Goal: Navigation & Orientation: Find specific page/section

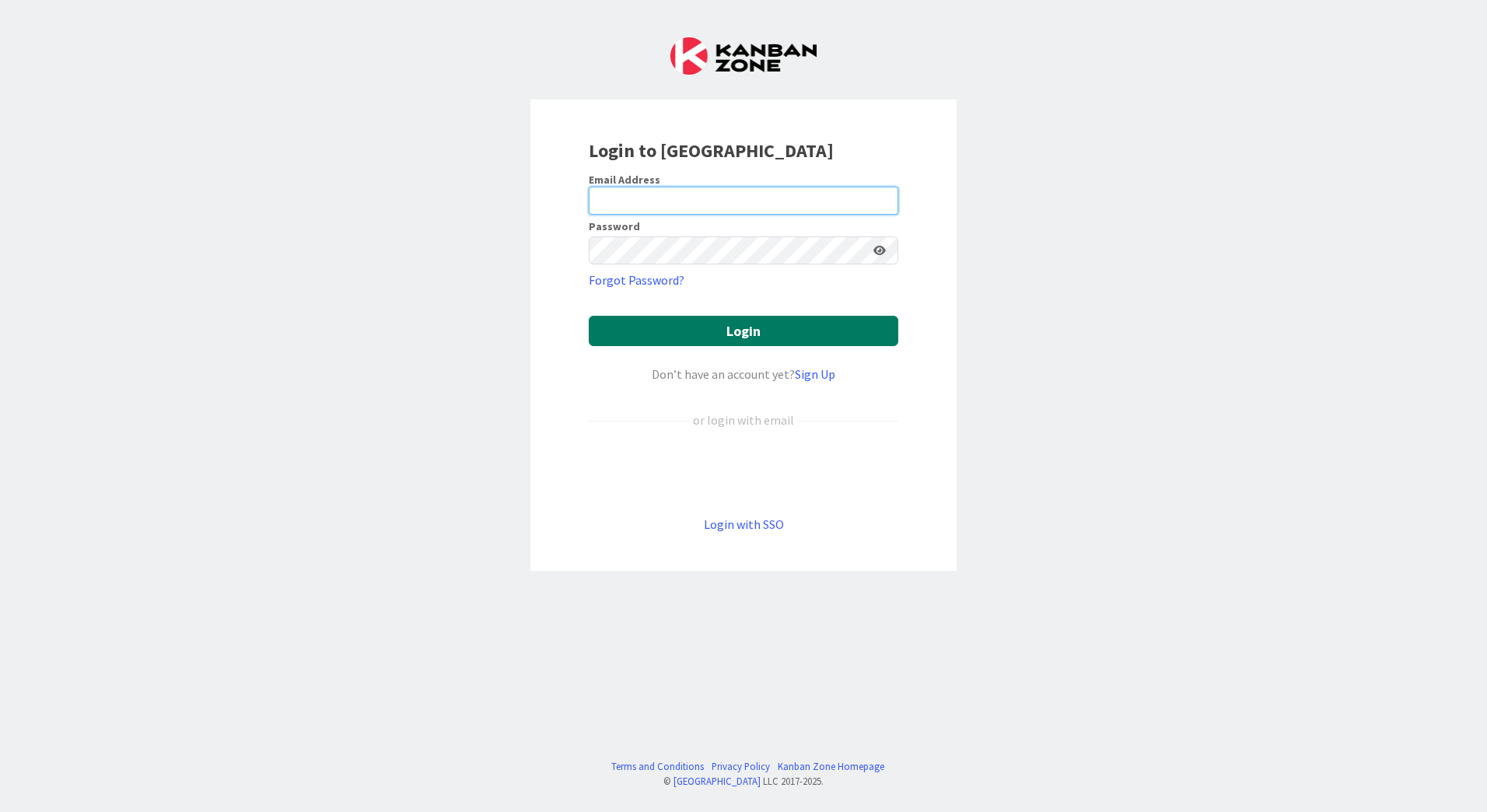
type input "[EMAIL_ADDRESS][PERSON_NAME][DOMAIN_NAME]"
click at [723, 329] on button "Login" at bounding box center [743, 331] width 310 height 31
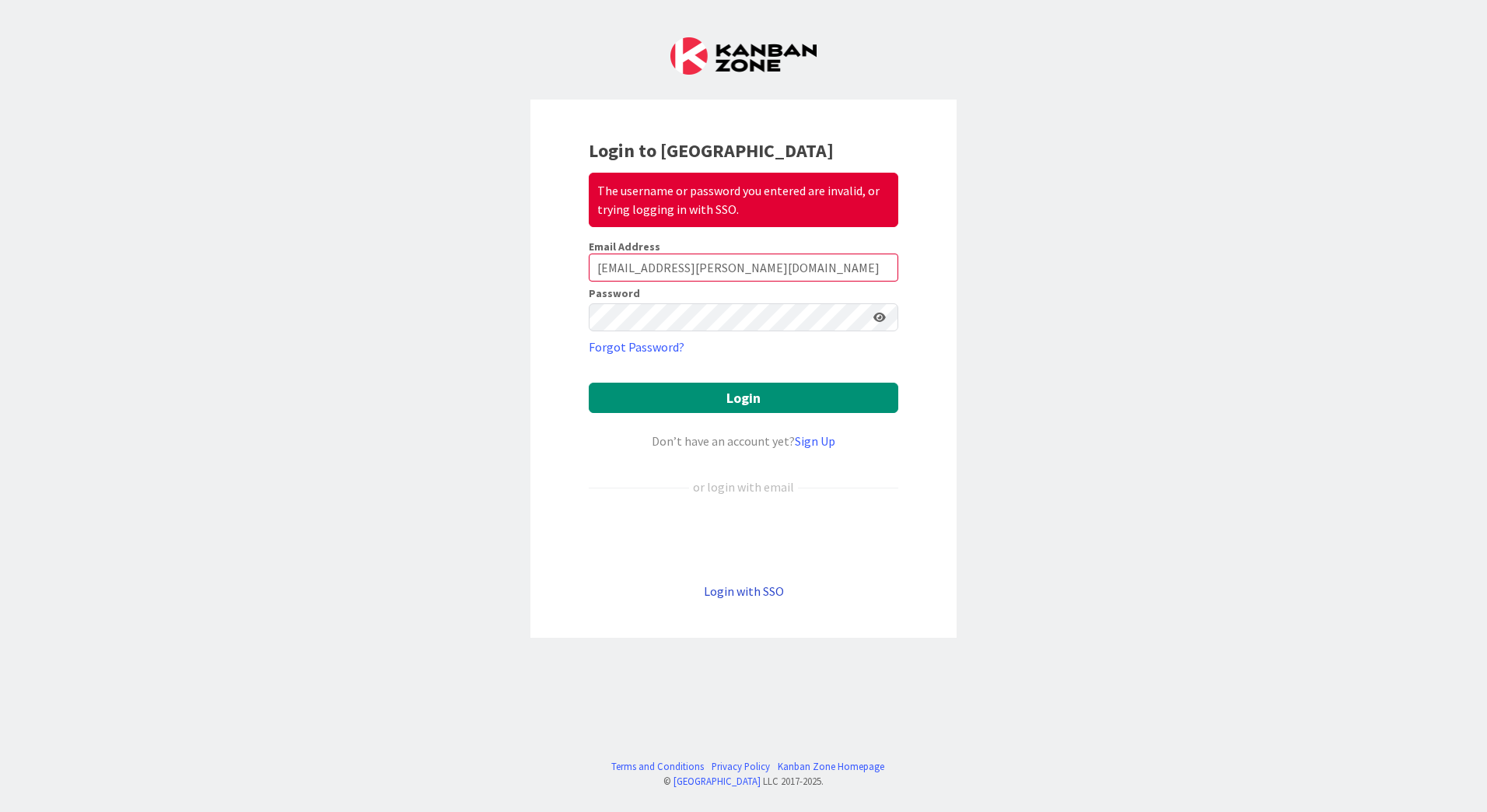
click at [770, 592] on link "Login with SSO" at bounding box center [743, 591] width 80 height 15
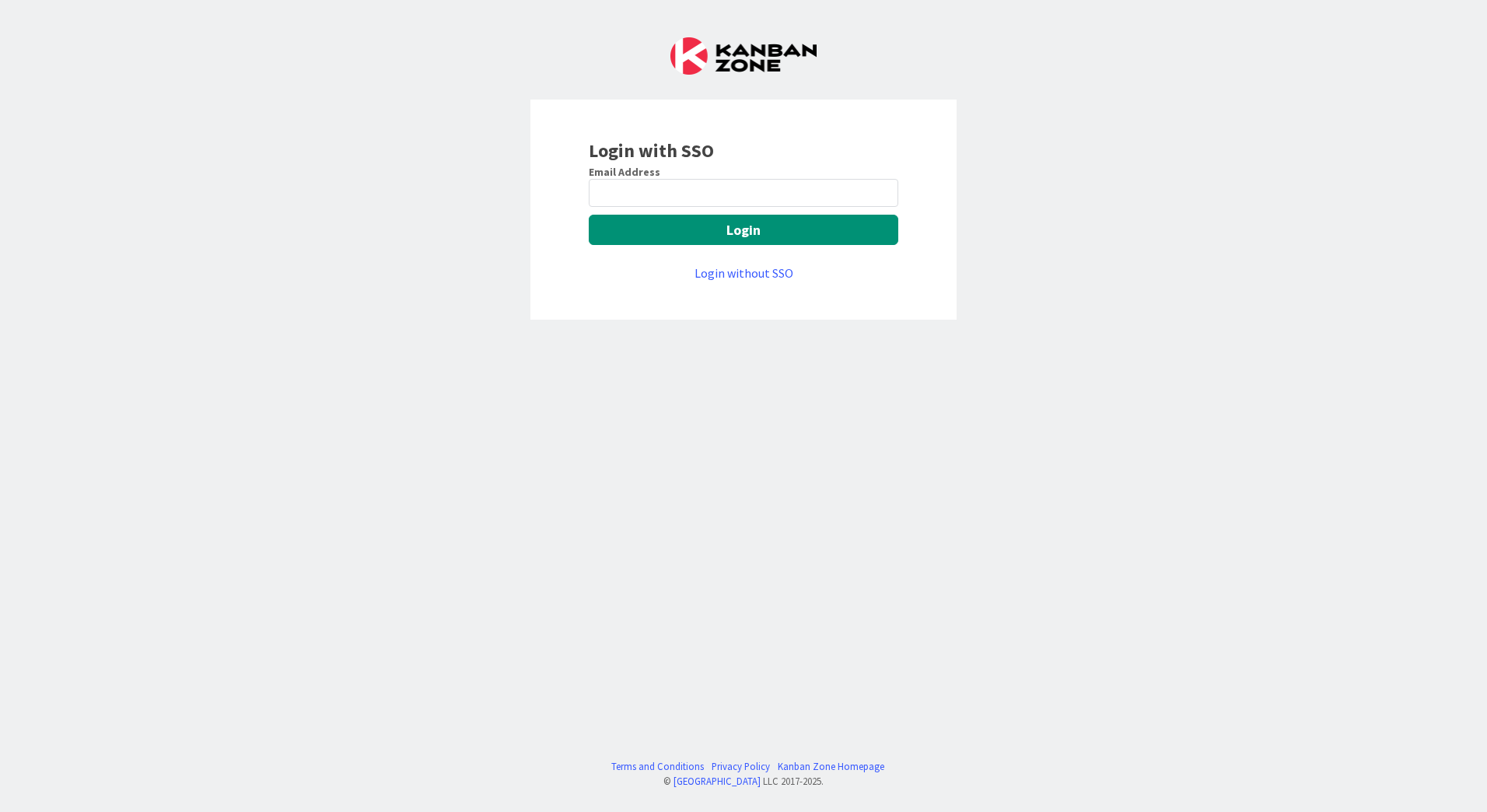
click at [876, 193] on keeper-lock "Open Keeper Popup" at bounding box center [880, 192] width 18 height 18
click at [881, 192] on keeper-lock "Open Keeper Popup" at bounding box center [880, 192] width 18 height 18
type input "[EMAIL_ADDRESS][PERSON_NAME][DOMAIN_NAME]"
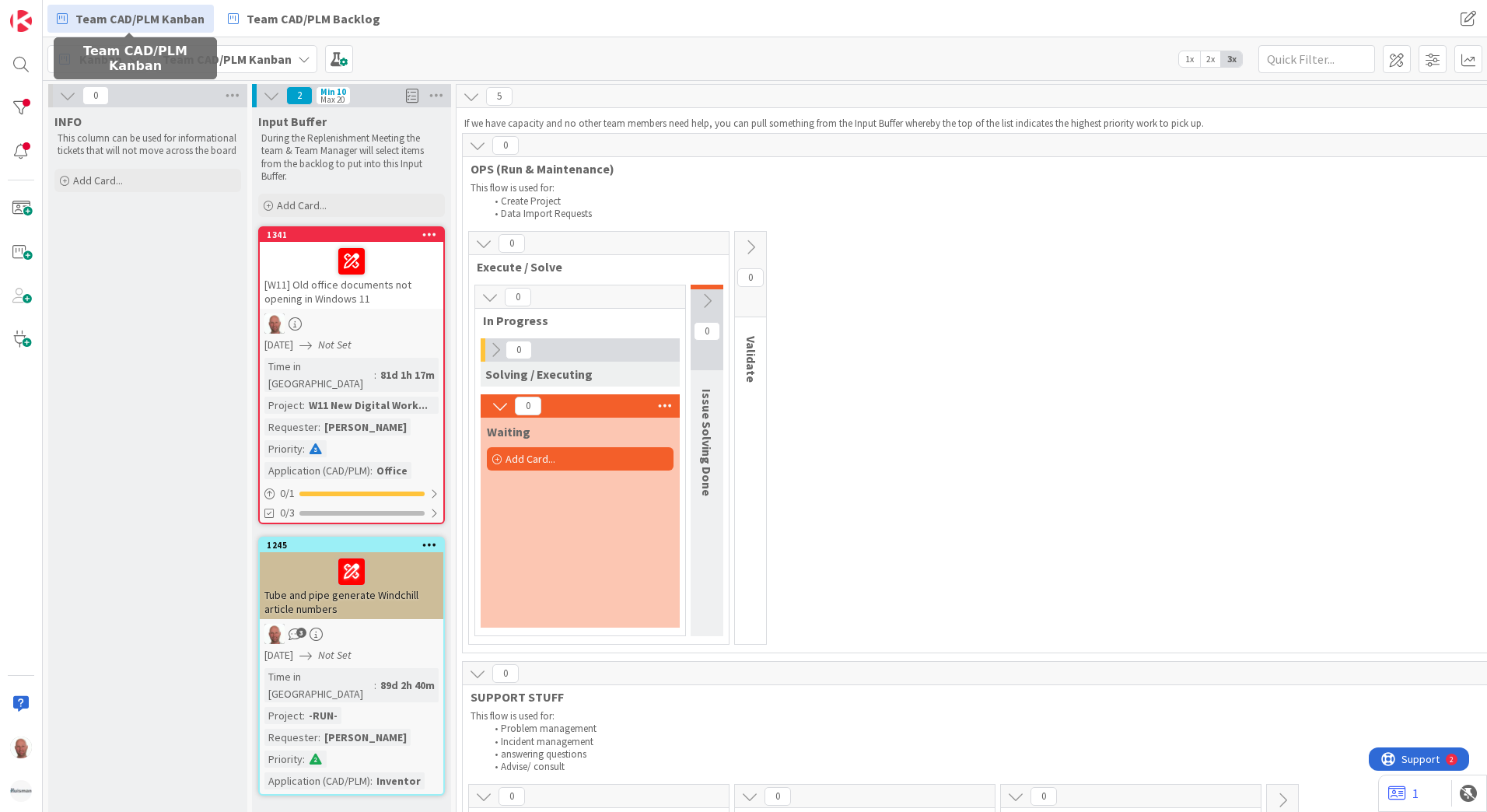
click at [133, 18] on span "Team CAD/PLM Kanban" at bounding box center [139, 18] width 129 height 18
click at [152, 20] on span "Team CAD/PLM Kanban" at bounding box center [139, 18] width 129 height 18
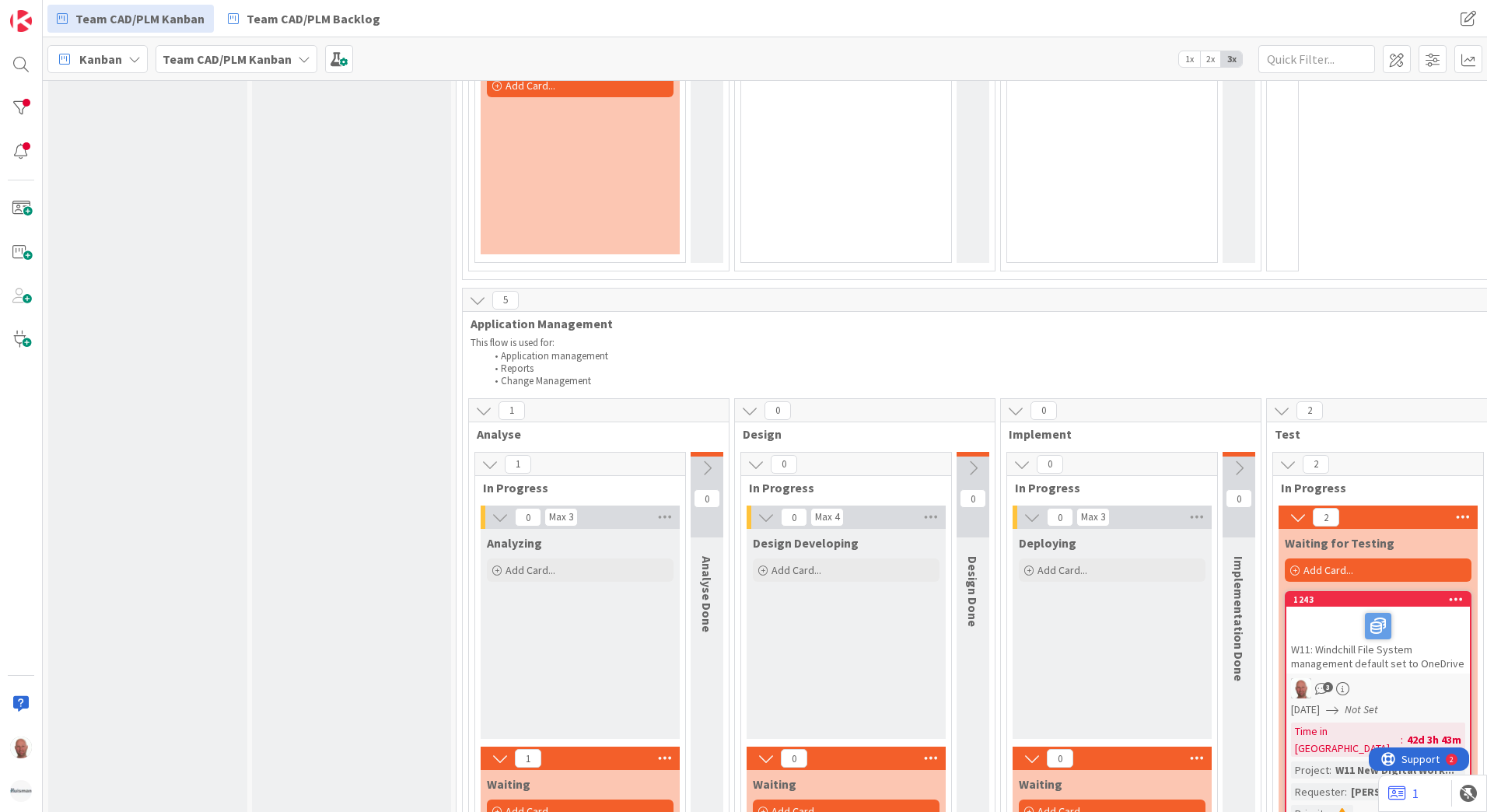
scroll to position [1244, 0]
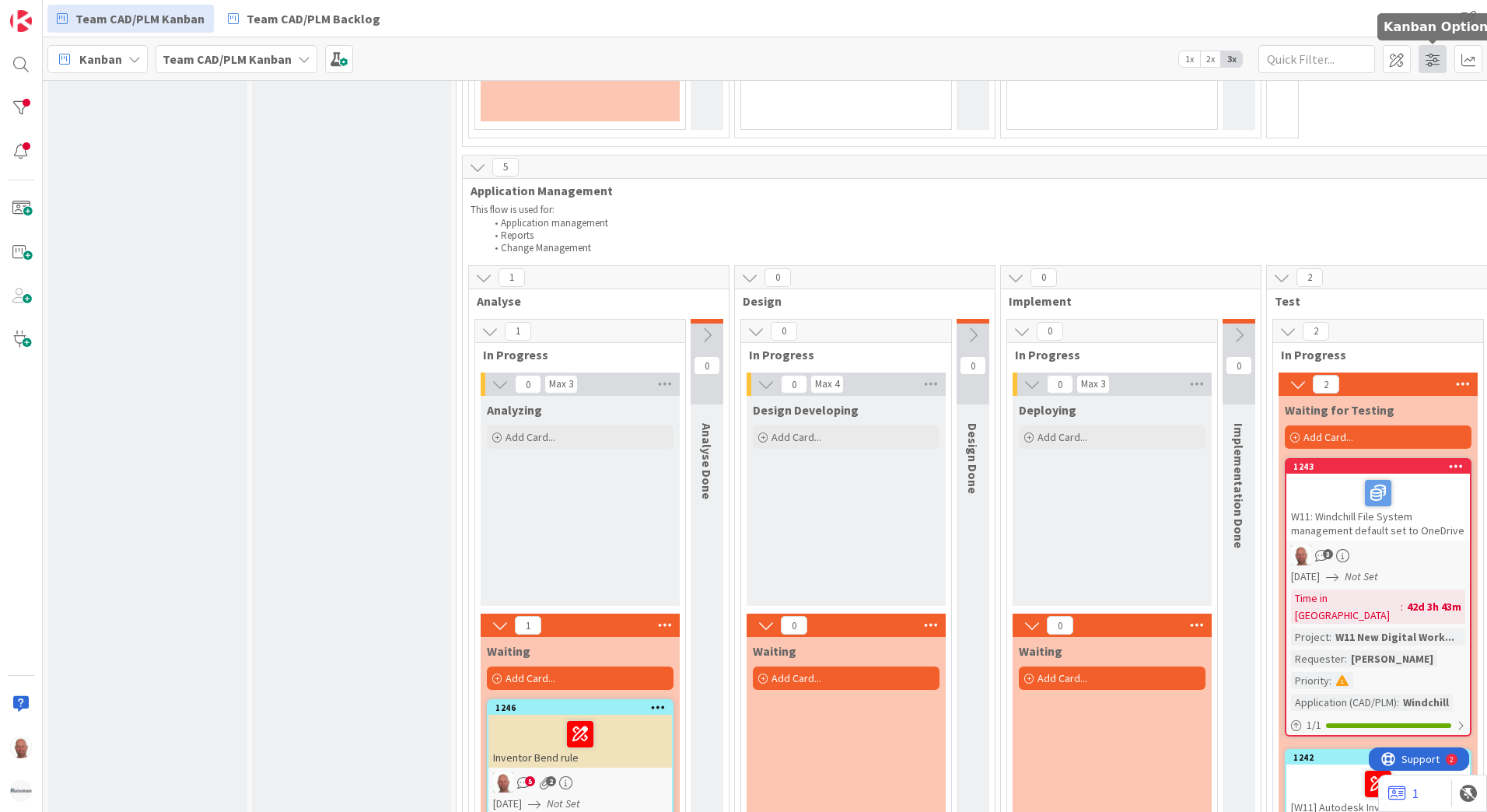
click at [1429, 58] on span at bounding box center [1432, 59] width 28 height 28
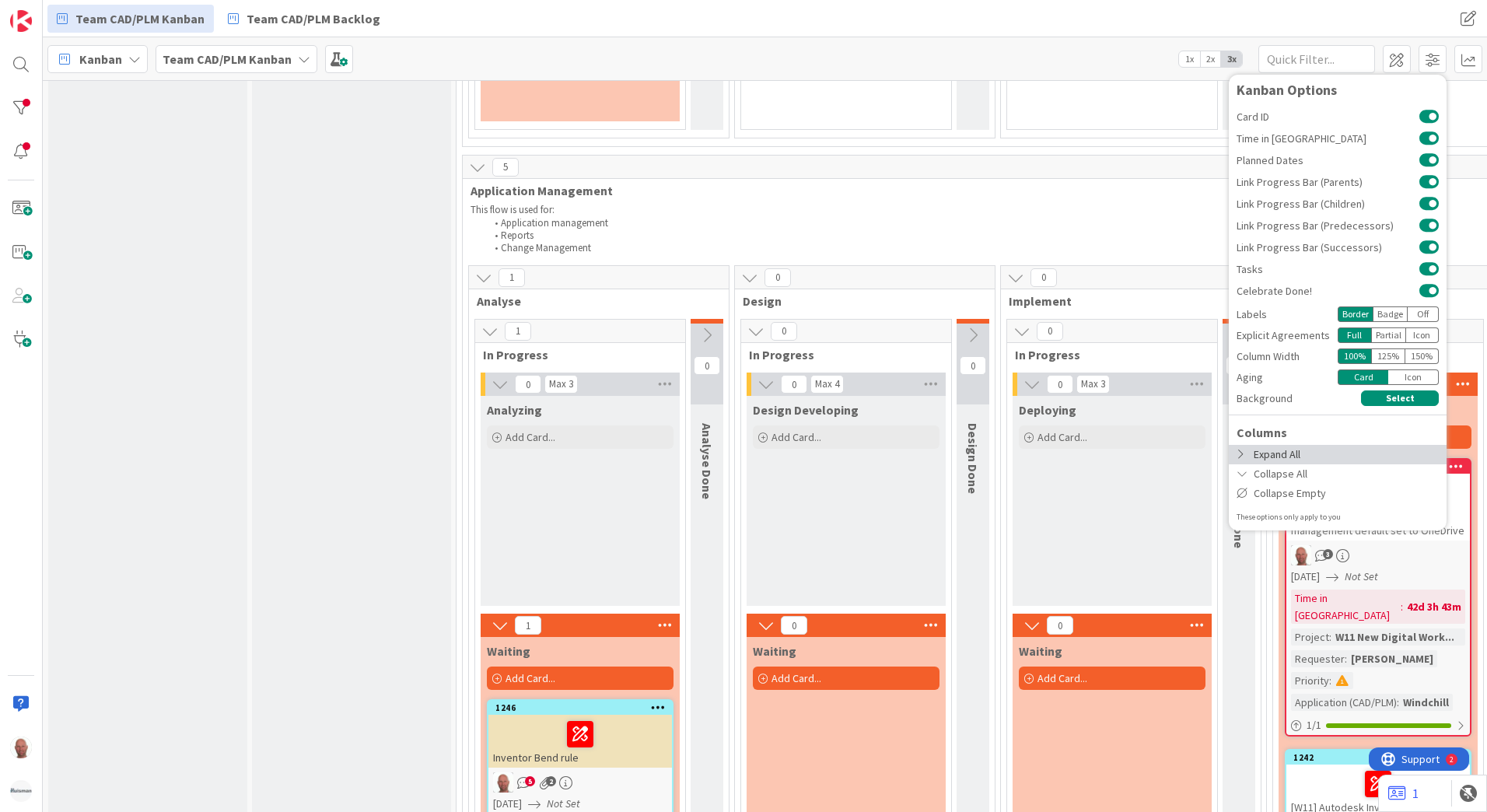
click at [1326, 458] on div "Expand All" at bounding box center [1337, 455] width 218 height 19
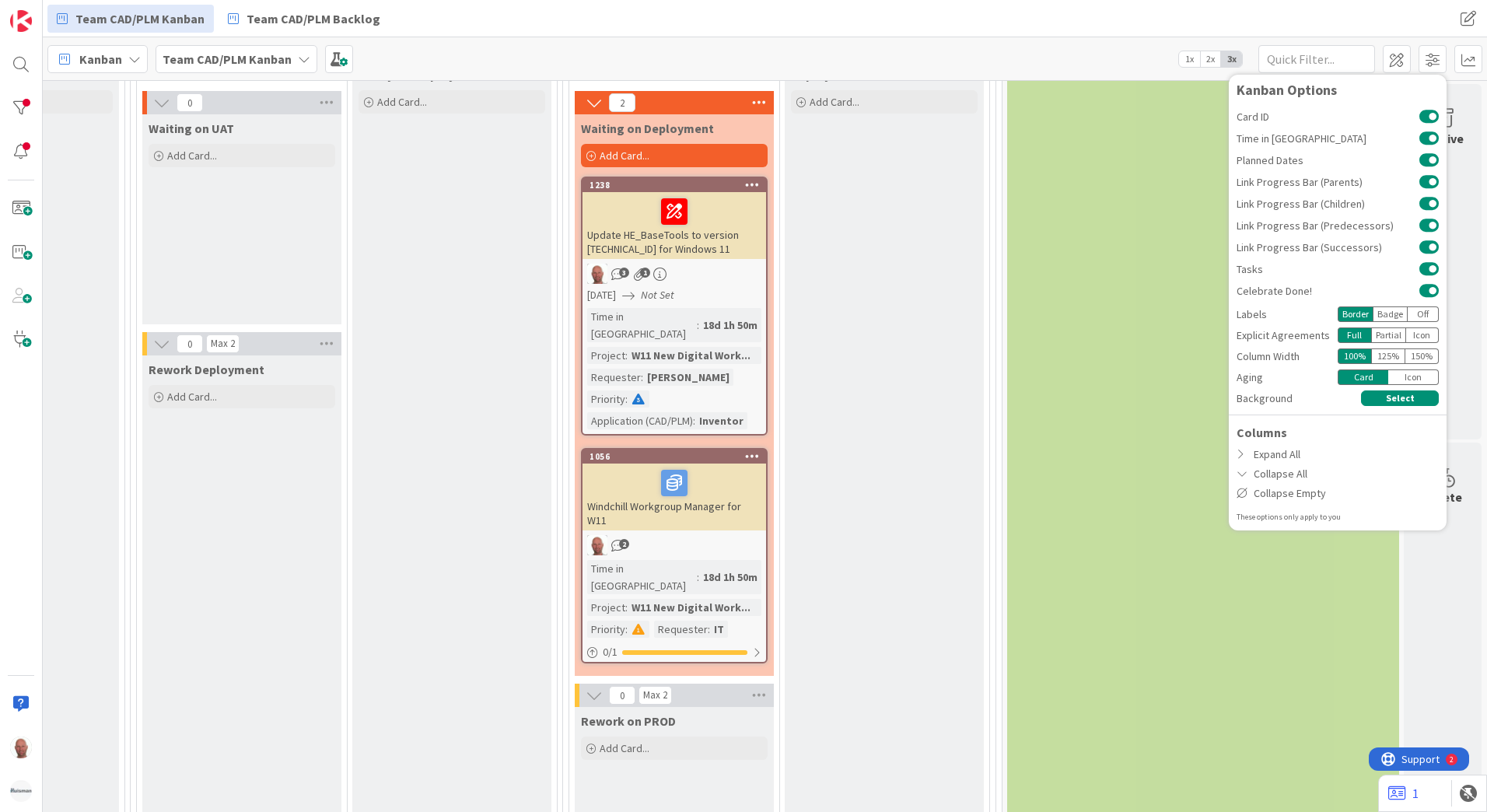
scroll to position [1633, 2079]
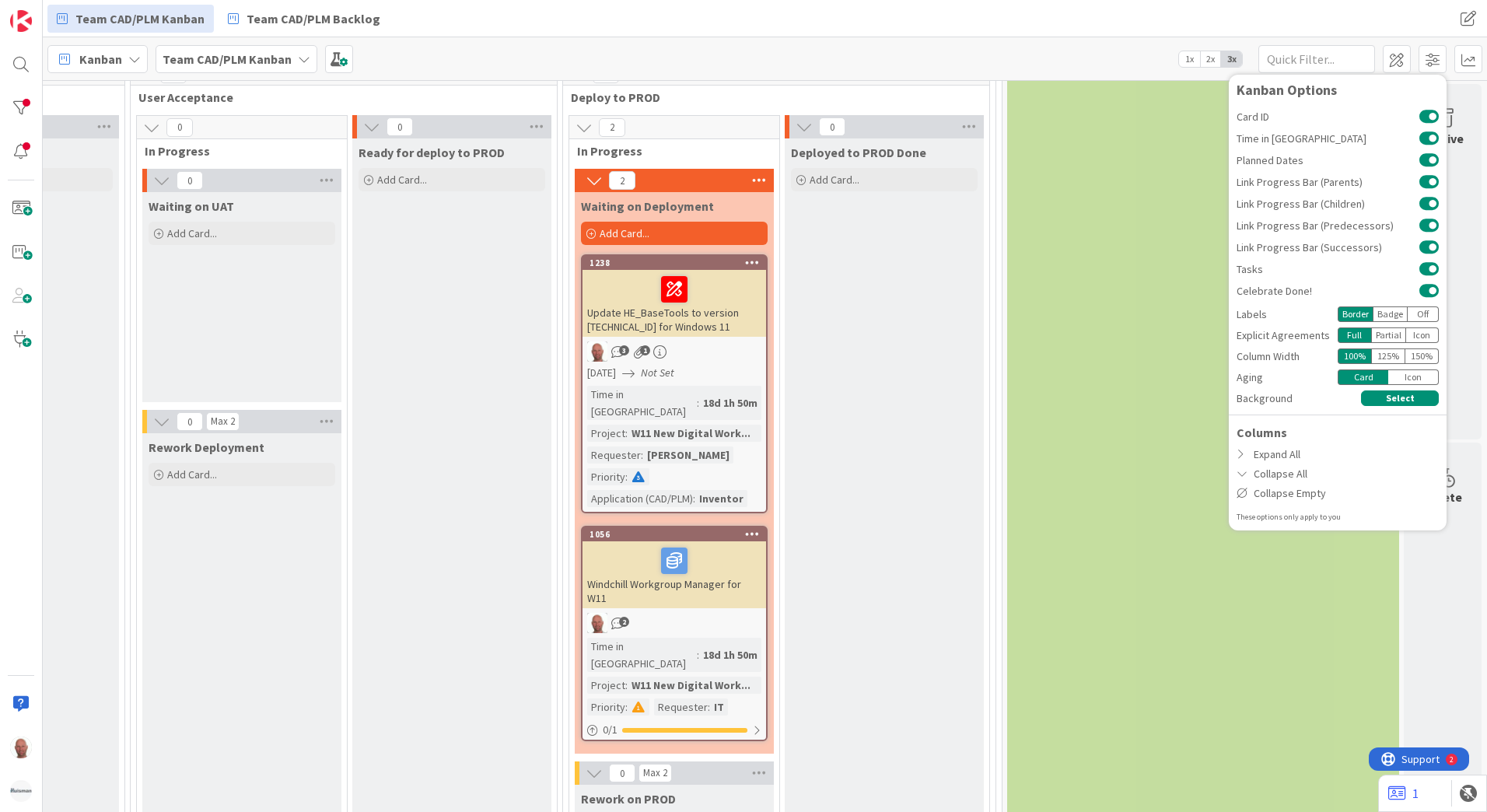
click at [603, 296] on div at bounding box center [674, 289] width 174 height 33
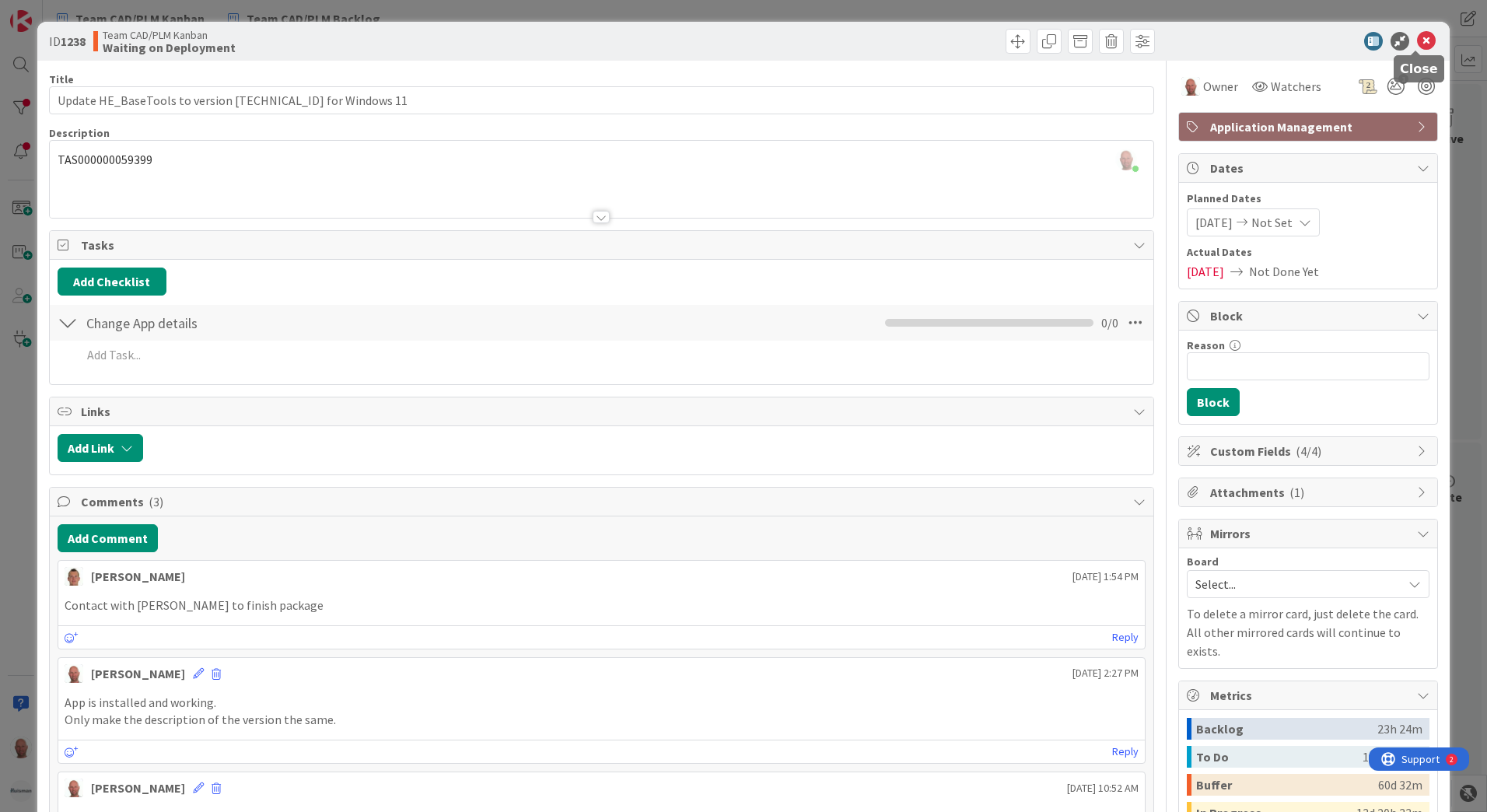
click at [1417, 40] on icon at bounding box center [1425, 40] width 18 height 18
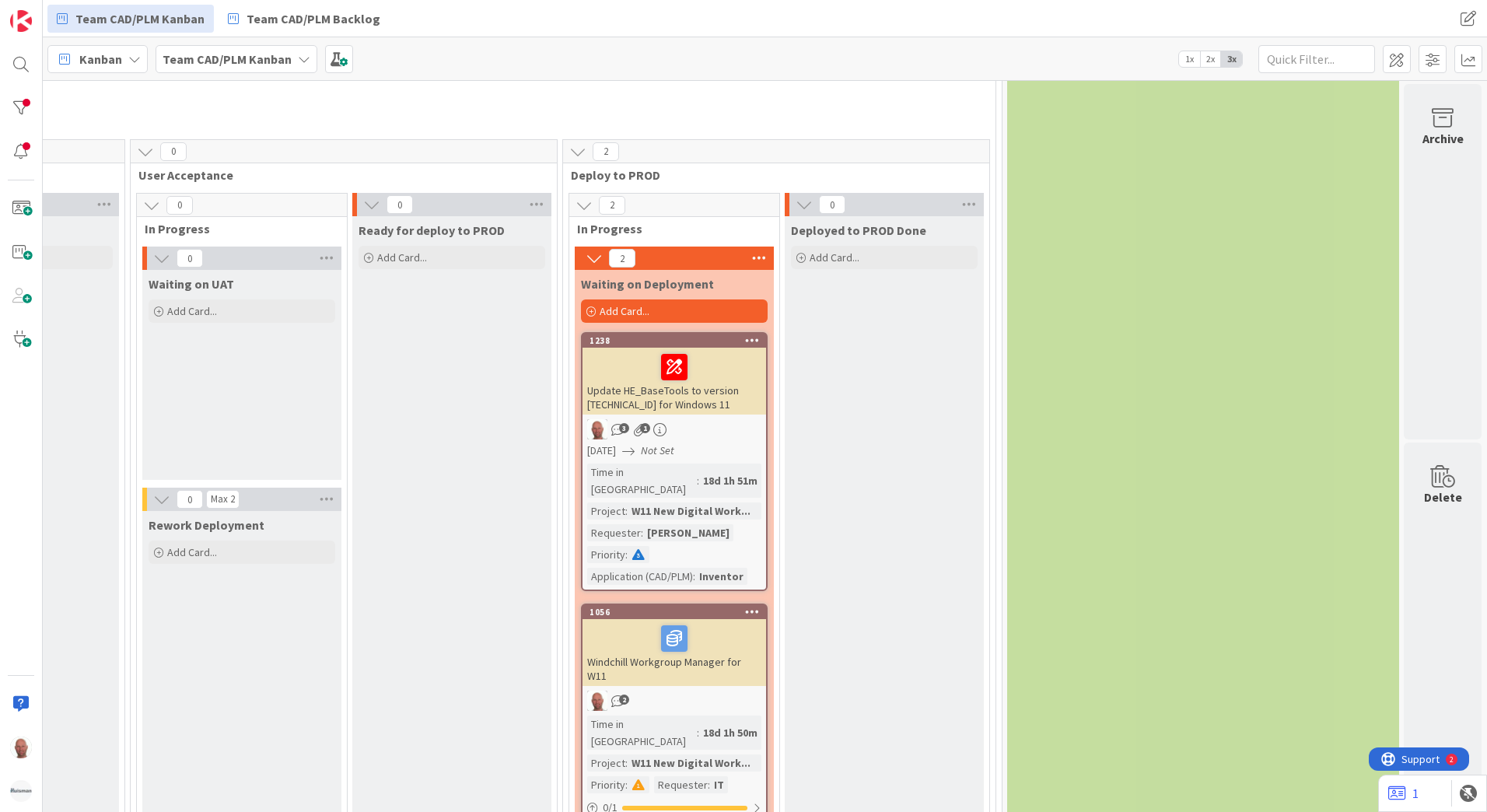
scroll to position [1866, 2079]
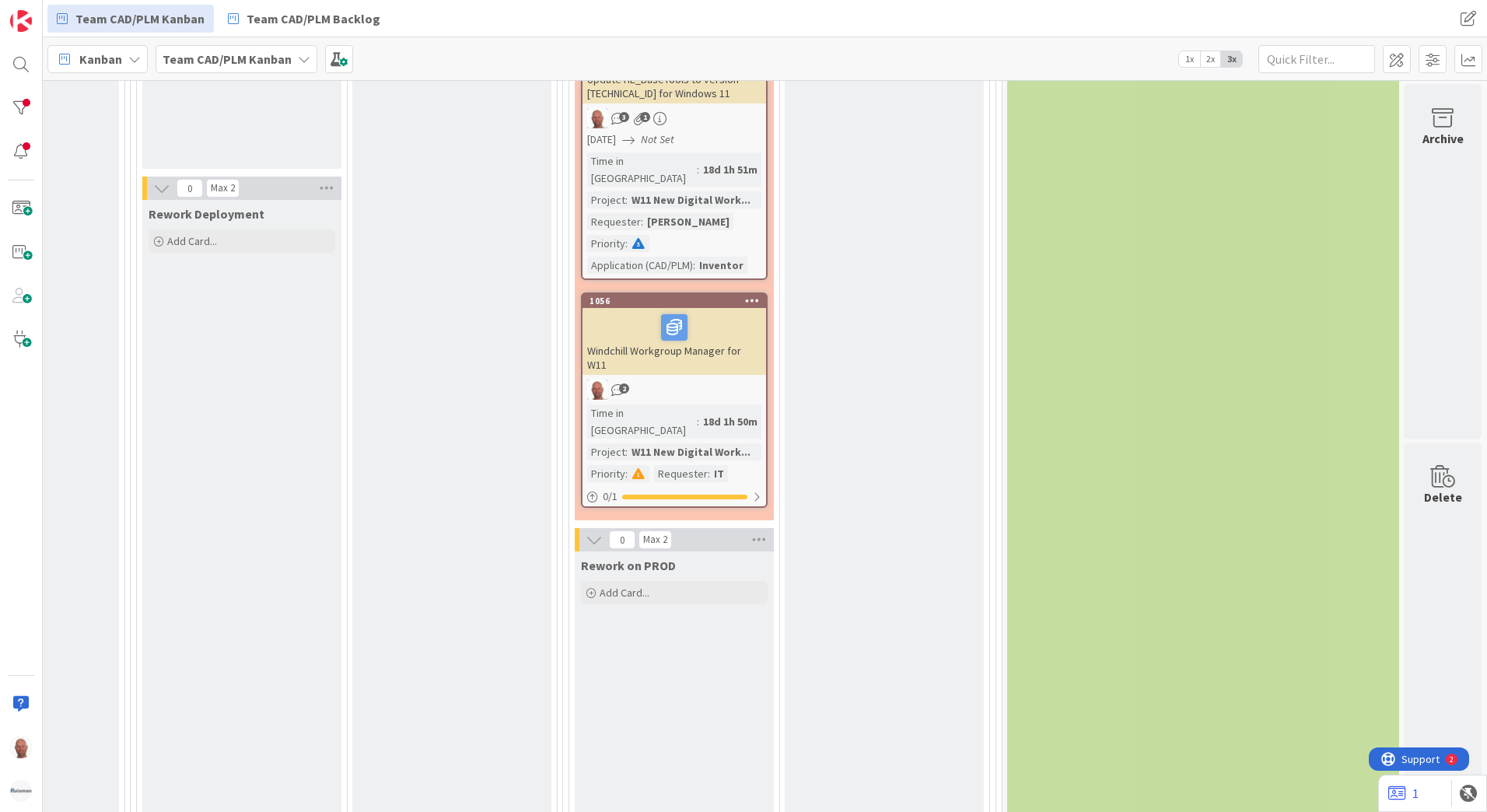
click at [608, 315] on div at bounding box center [674, 328] width 174 height 33
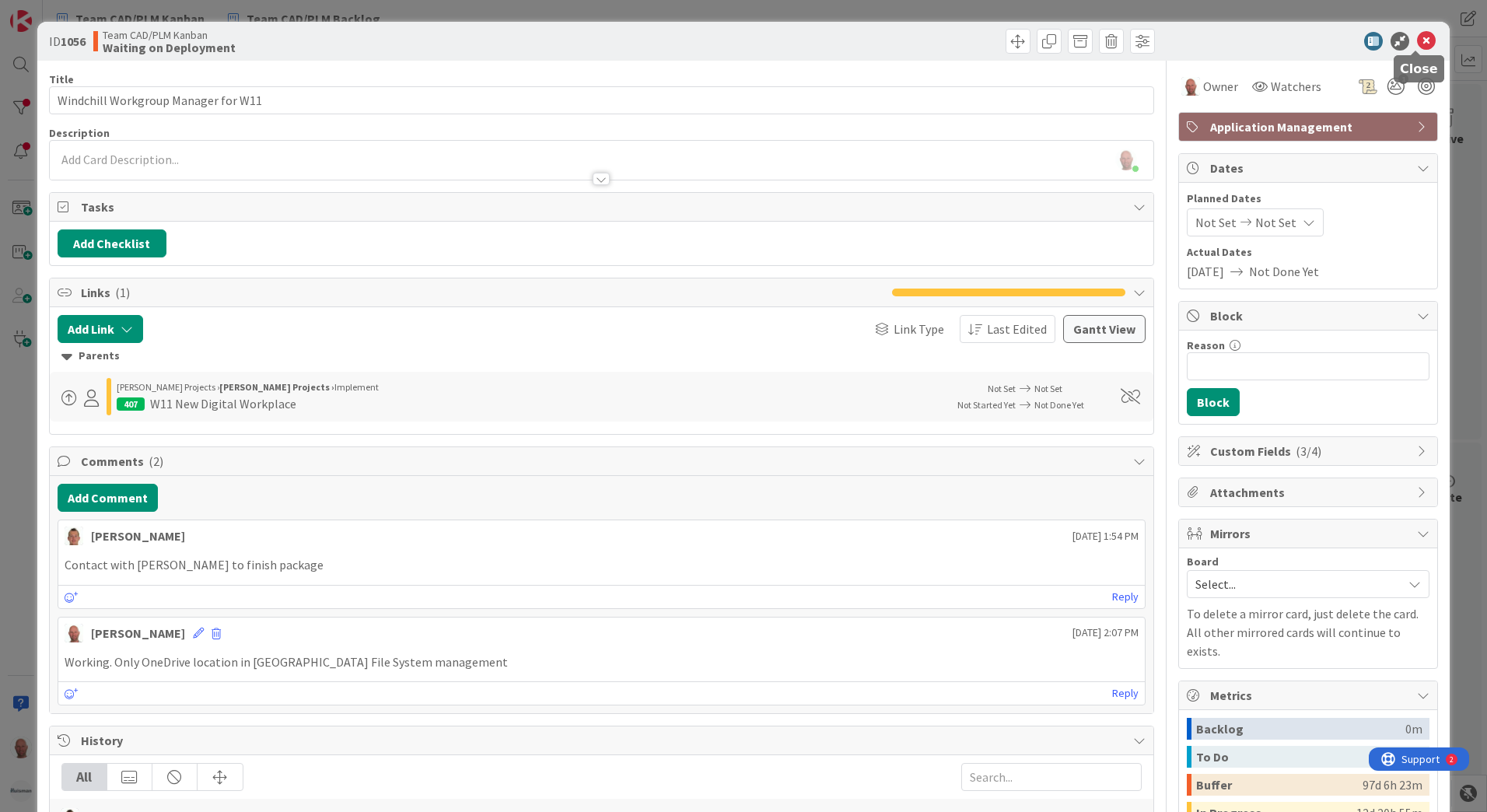
click at [1417, 37] on icon at bounding box center [1425, 40] width 18 height 18
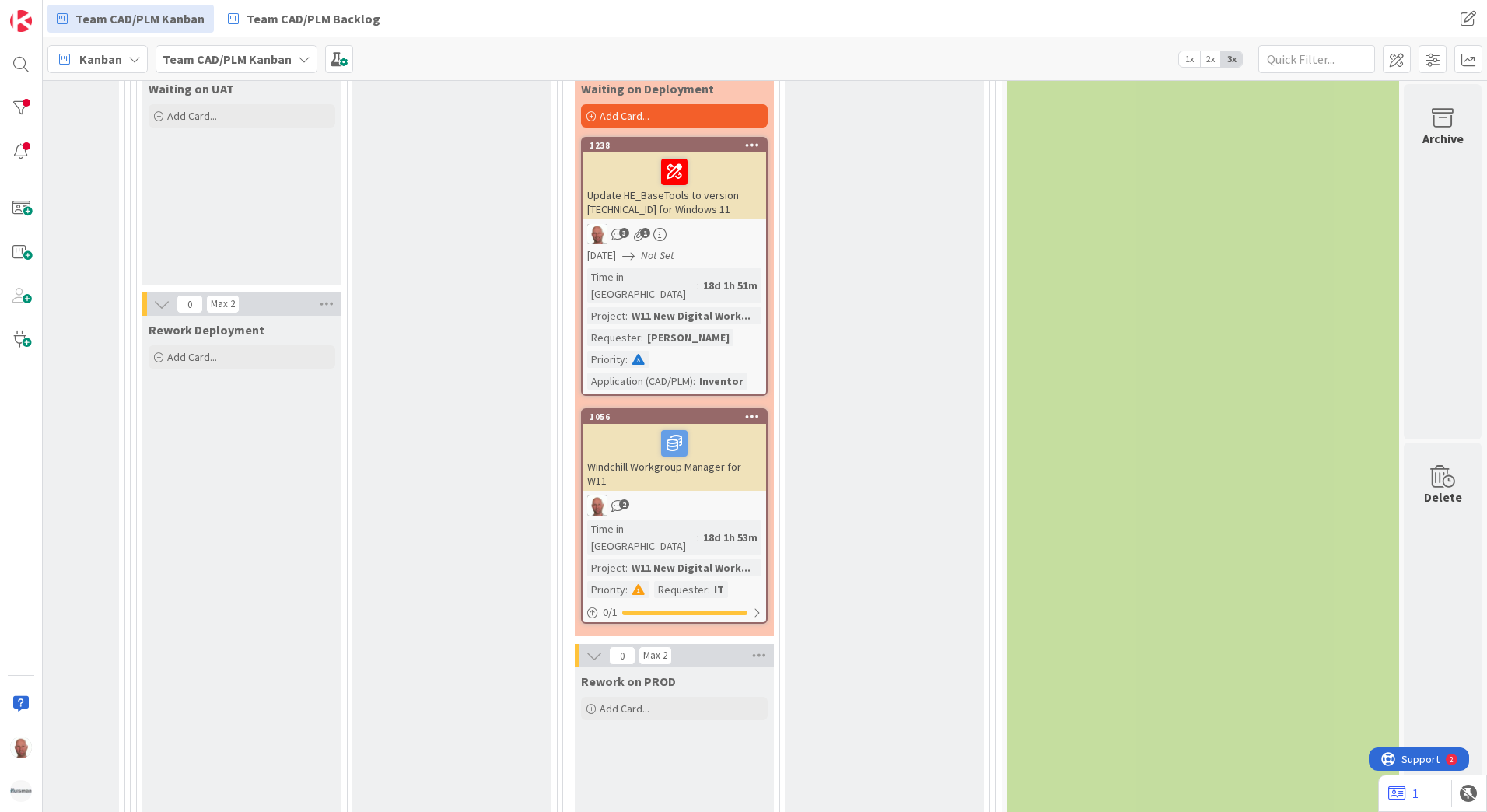
scroll to position [1710, 2079]
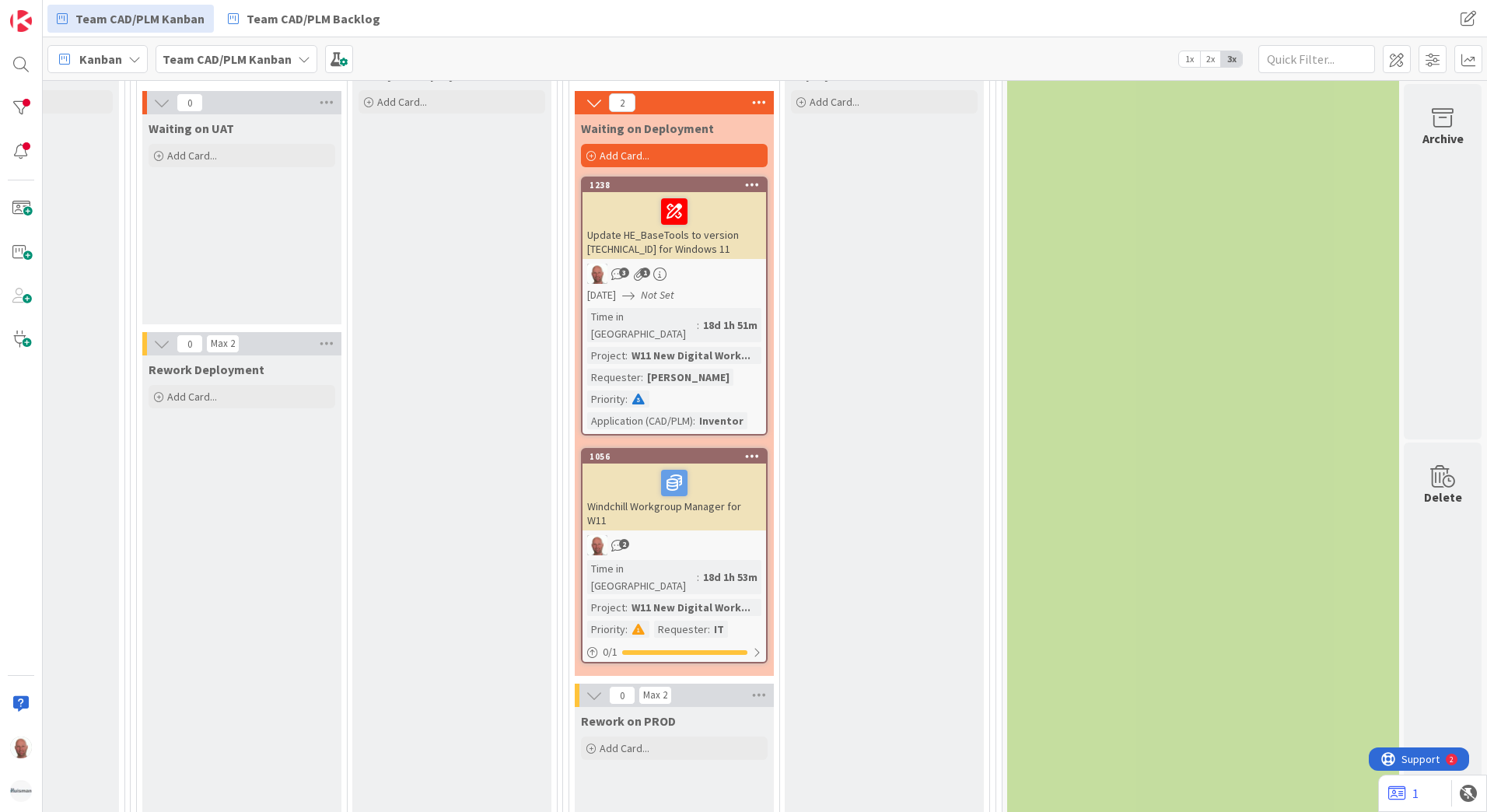
click at [277, 643] on div "Rework Deployment Add Card..." at bounding box center [241, 687] width 199 height 663
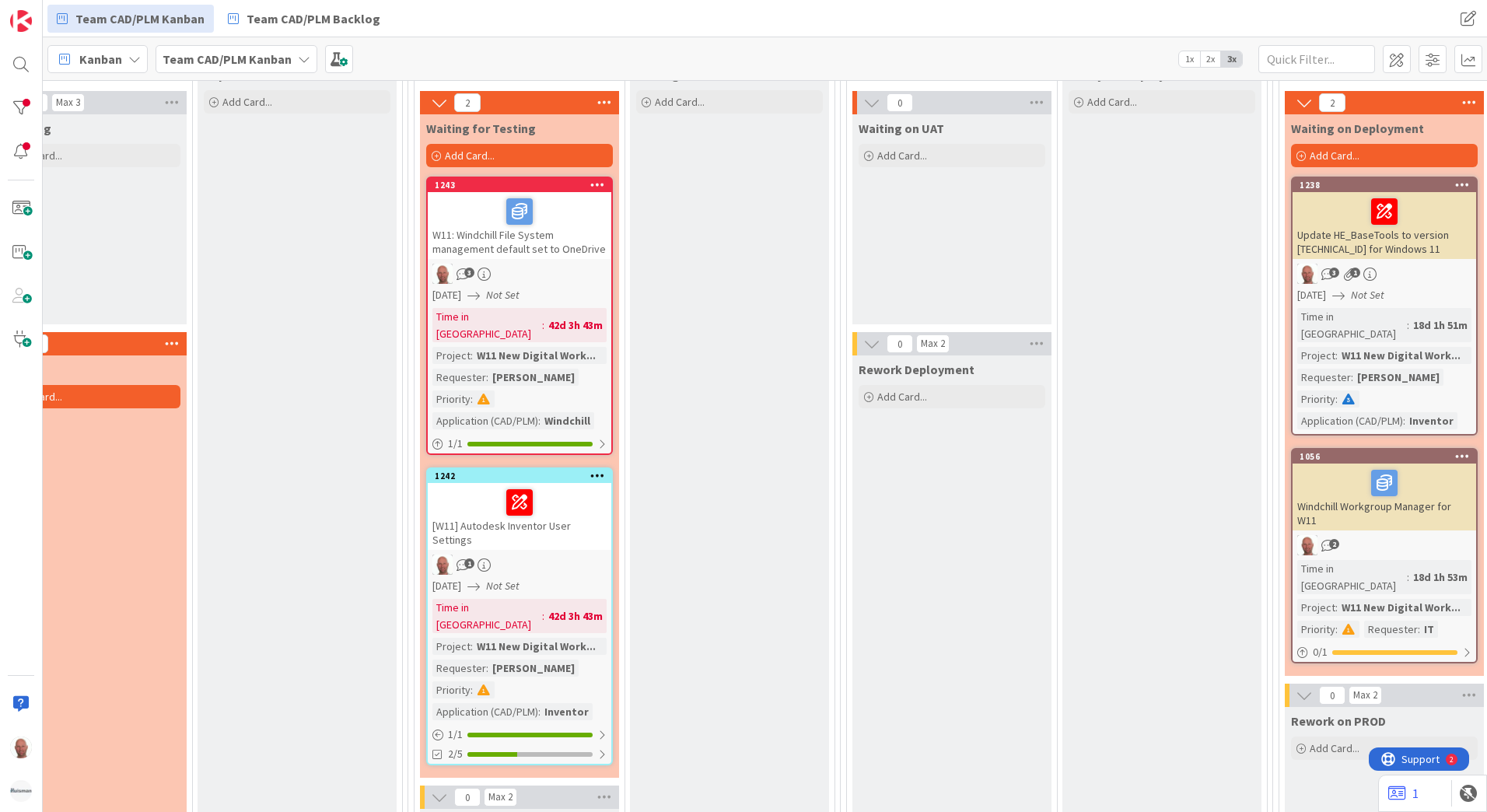
scroll to position [1710, 1355]
click at [511, 499] on div at bounding box center [521, 503] width 174 height 33
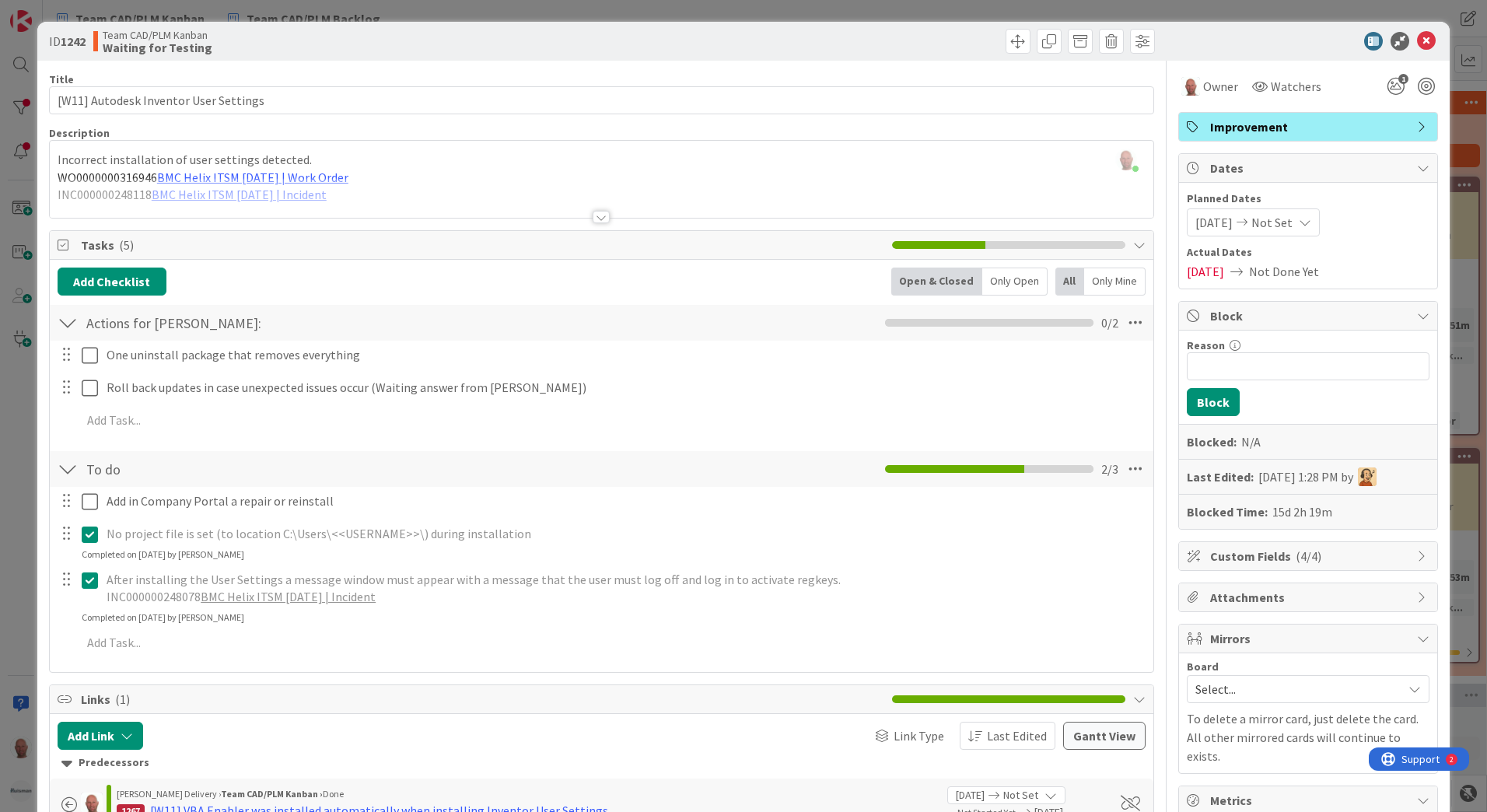
click at [601, 220] on div at bounding box center [602, 216] width 17 height 12
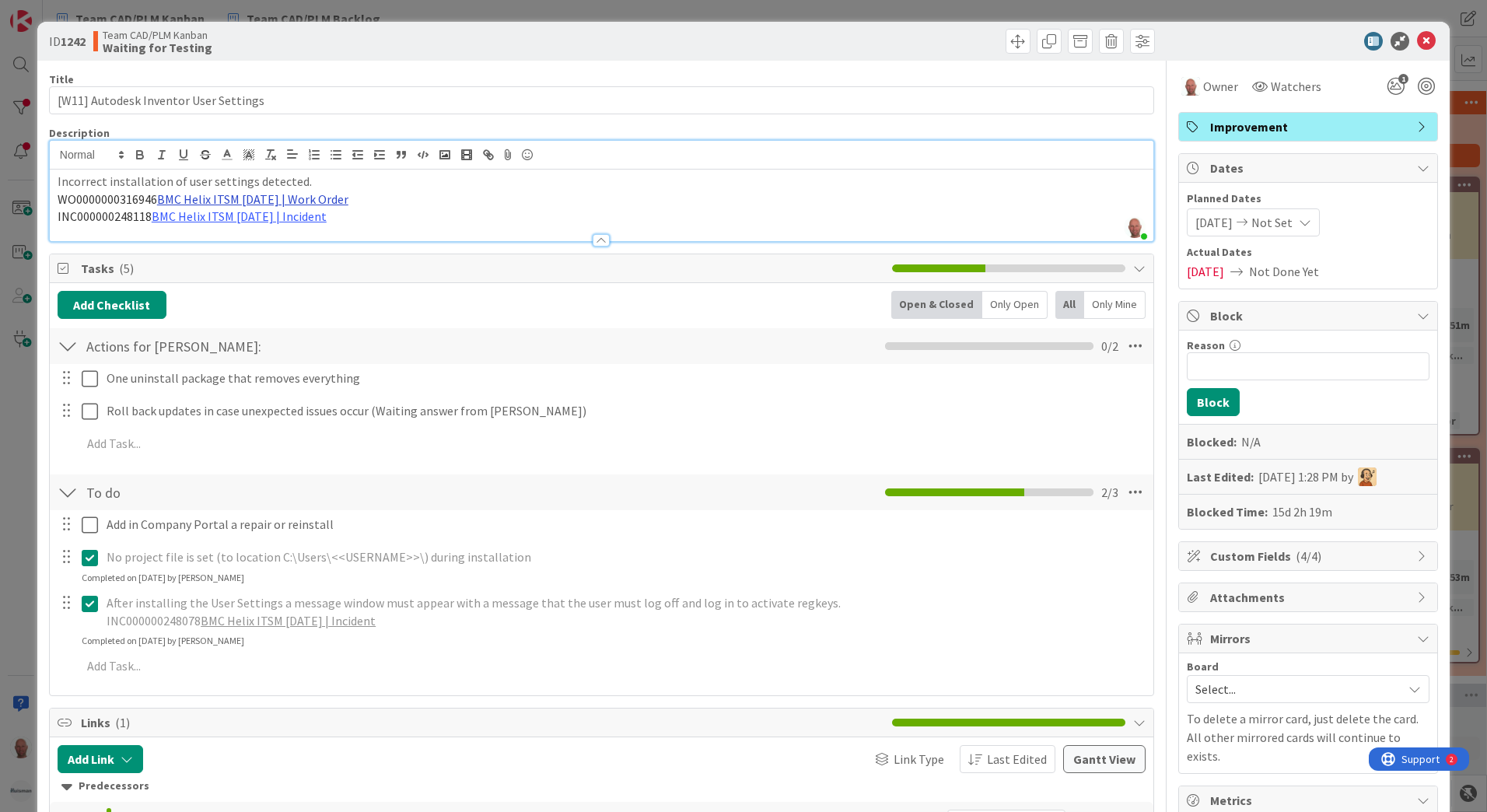
click at [260, 198] on link "BMC Helix ITSM 23.3.02 | Work Order" at bounding box center [252, 199] width 191 height 15
click at [251, 226] on link "https://huisman-smartit.onbmc.com/smartit/app/#/workorder/IDGEFRDUJONBTASWNVVSS…" at bounding box center [237, 229] width 156 height 20
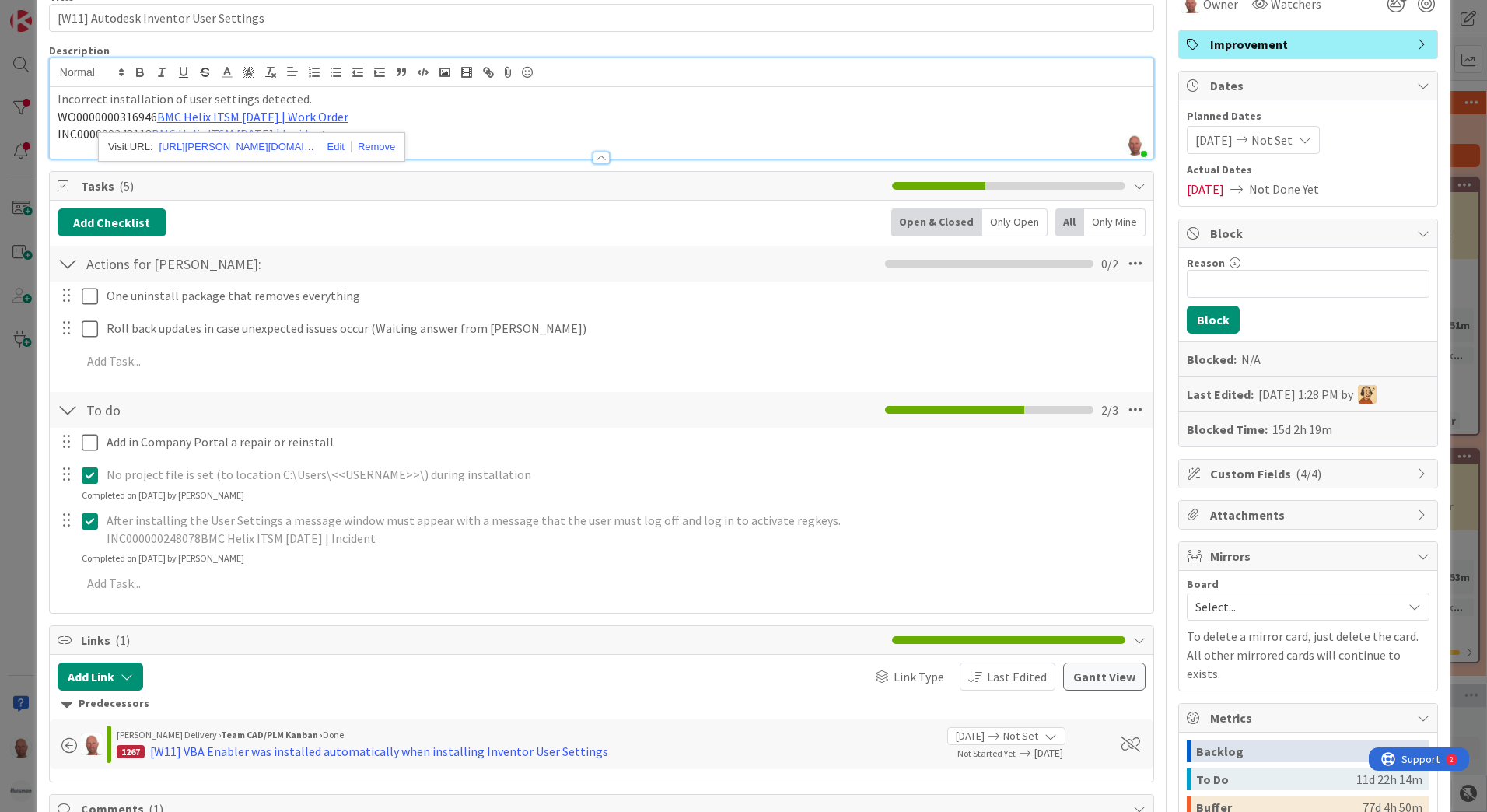
scroll to position [156, 0]
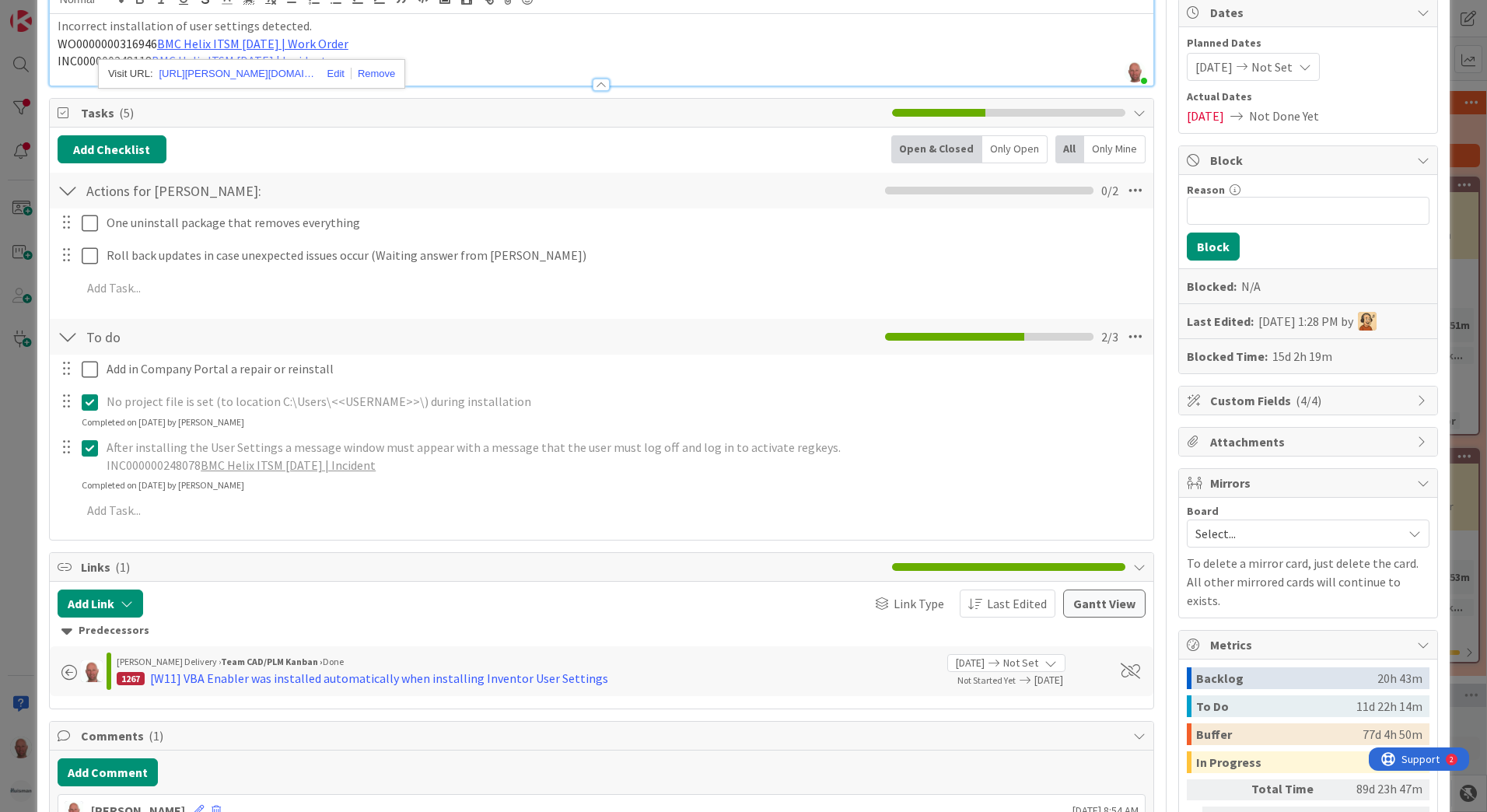
click at [479, 66] on p "INC000000248118 BMC Helix ITSM 23.3.02 | Incident" at bounding box center [602, 61] width 1088 height 18
click at [270, 62] on link "BMC Helix ITSM 23.3.02 | Incident" at bounding box center [239, 61] width 175 height 15
click at [205, 93] on link "https://huisman-smartit.onbmc.com/smartit/app/#/incident/IDGEFRDUJONBTASXI0MLSX…" at bounding box center [223, 90] width 156 height 20
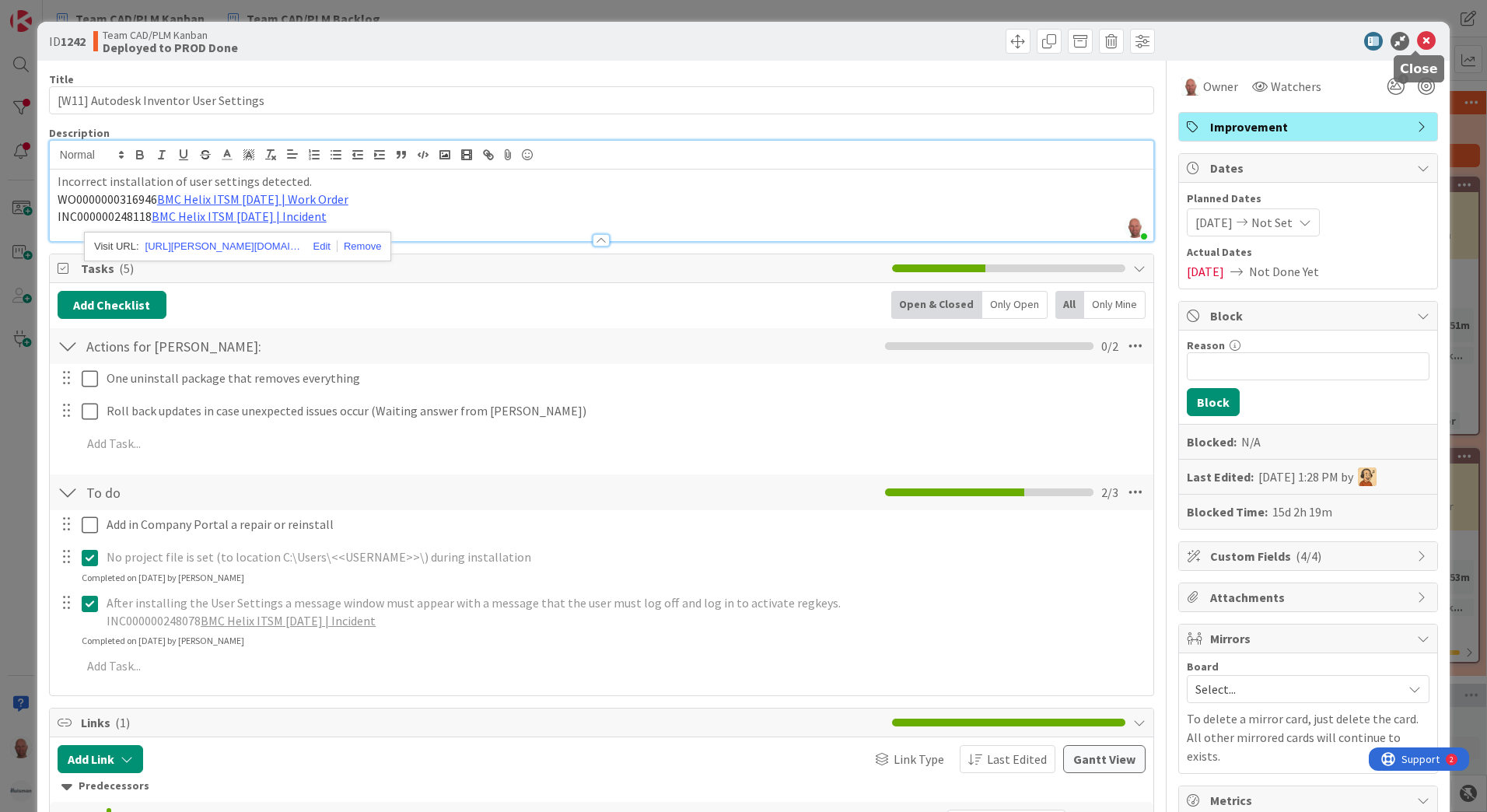
click at [1417, 40] on icon at bounding box center [1425, 40] width 18 height 18
